Goal: Information Seeking & Learning: Check status

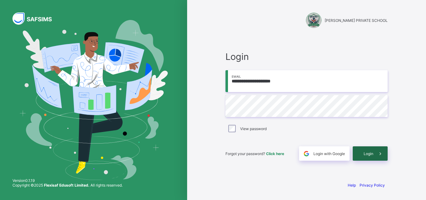
click at [372, 154] on span "Login" at bounding box center [369, 153] width 10 height 5
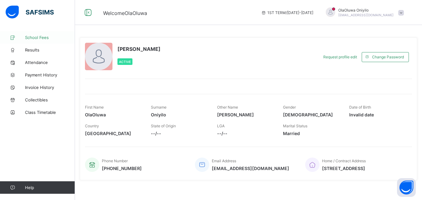
click at [40, 37] on span "School Fees" at bounding box center [50, 37] width 50 height 5
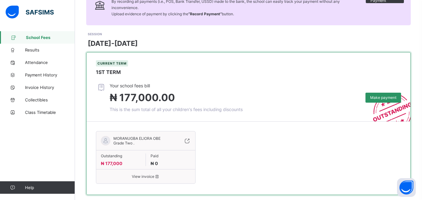
scroll to position [72, 0]
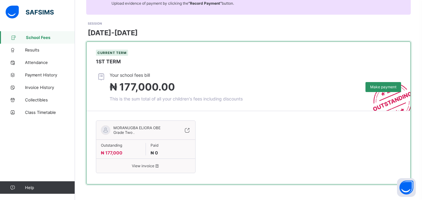
click at [101, 77] on icon at bounding box center [101, 76] width 11 height 9
click at [144, 164] on span "View invoice" at bounding box center [146, 166] width 90 height 5
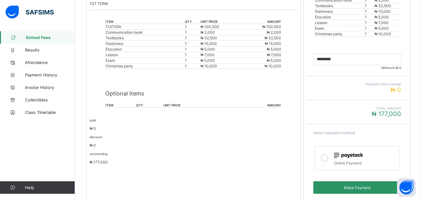
scroll to position [164, 0]
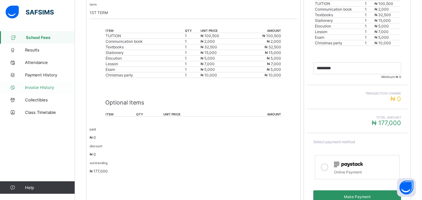
click at [30, 90] on link "Invoice History" at bounding box center [37, 87] width 75 height 12
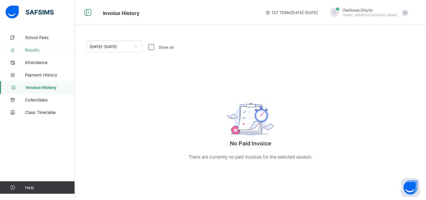
click at [36, 52] on span "Results" at bounding box center [50, 49] width 50 height 5
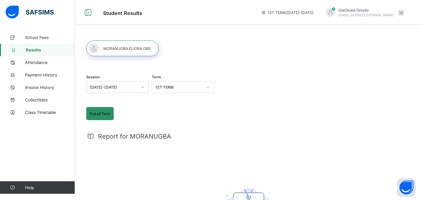
click at [95, 114] on span "End of Term" at bounding box center [100, 113] width 21 height 5
click at [37, 38] on span "School Fees" at bounding box center [50, 37] width 50 height 5
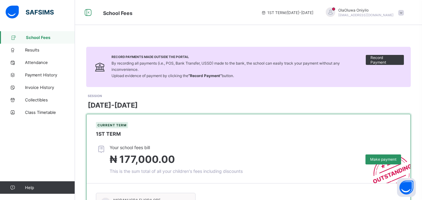
click at [403, 16] on div "OlaOluwa Oniyilo [EMAIL_ADDRESS][DOMAIN_NAME]" at bounding box center [362, 12] width 87 height 10
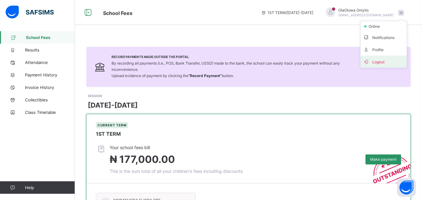
click at [381, 64] on span "Logout" at bounding box center [383, 61] width 41 height 7
